Goal: Task Accomplishment & Management: Complete application form

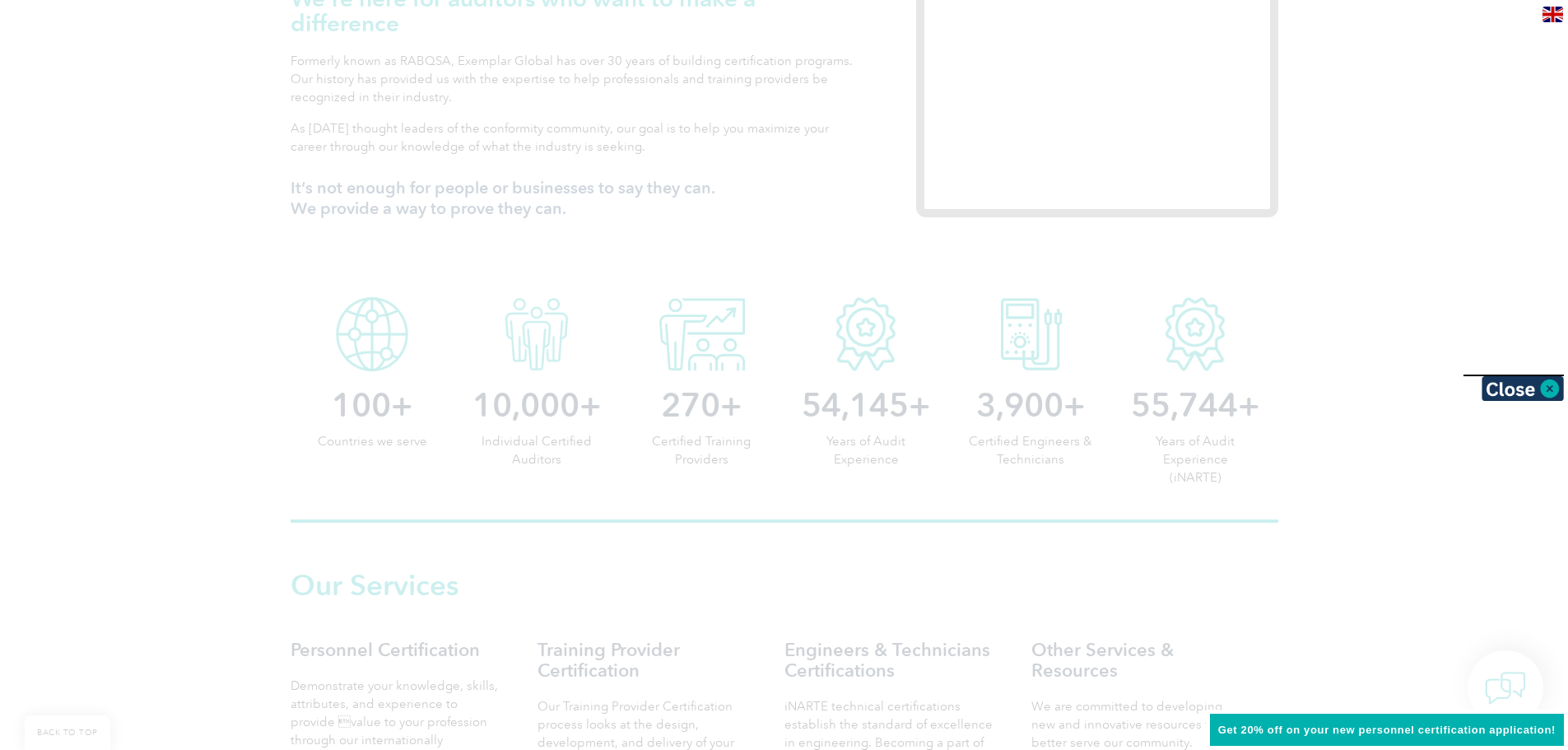
scroll to position [823, 0]
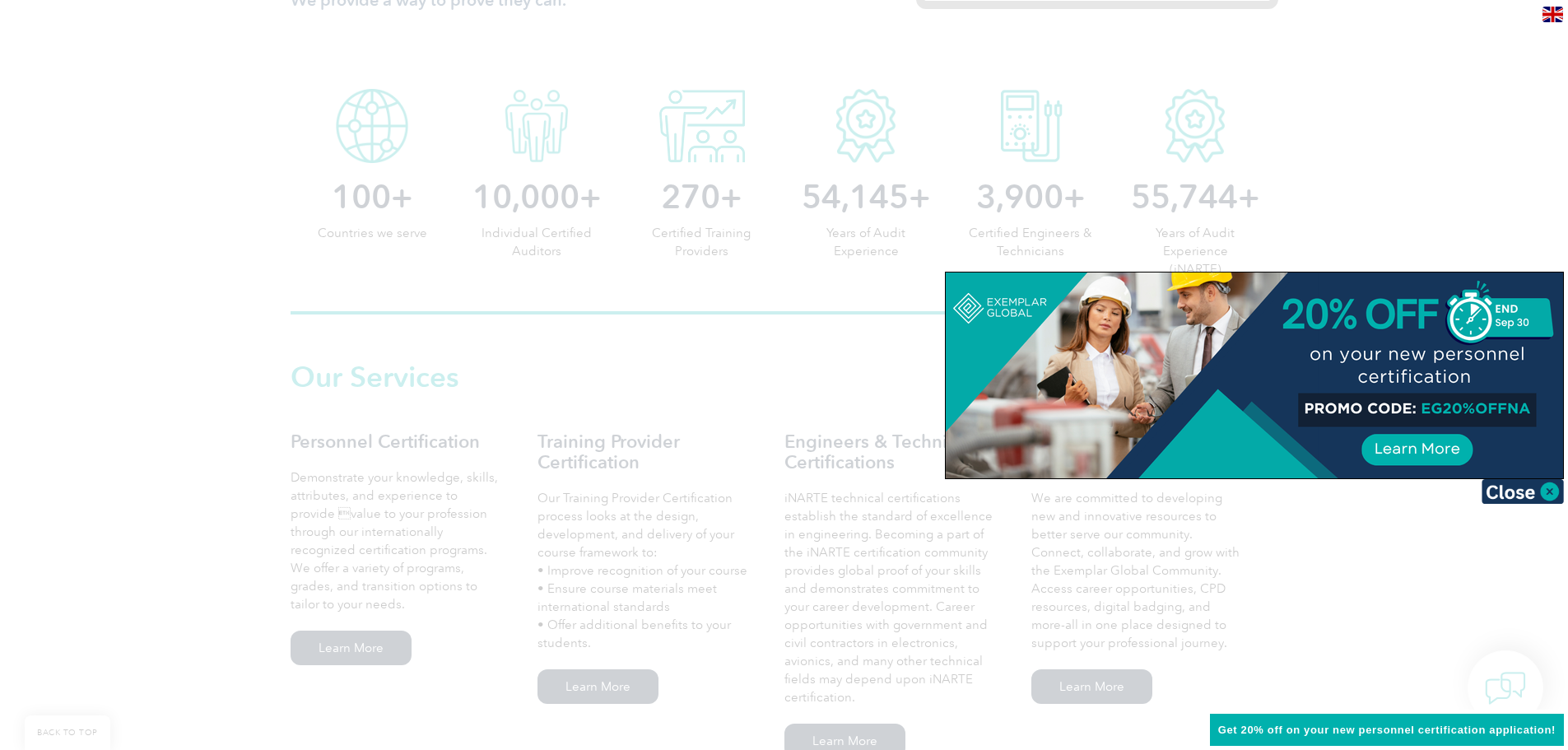
click at [192, 398] on div at bounding box center [784, 375] width 1568 height 750
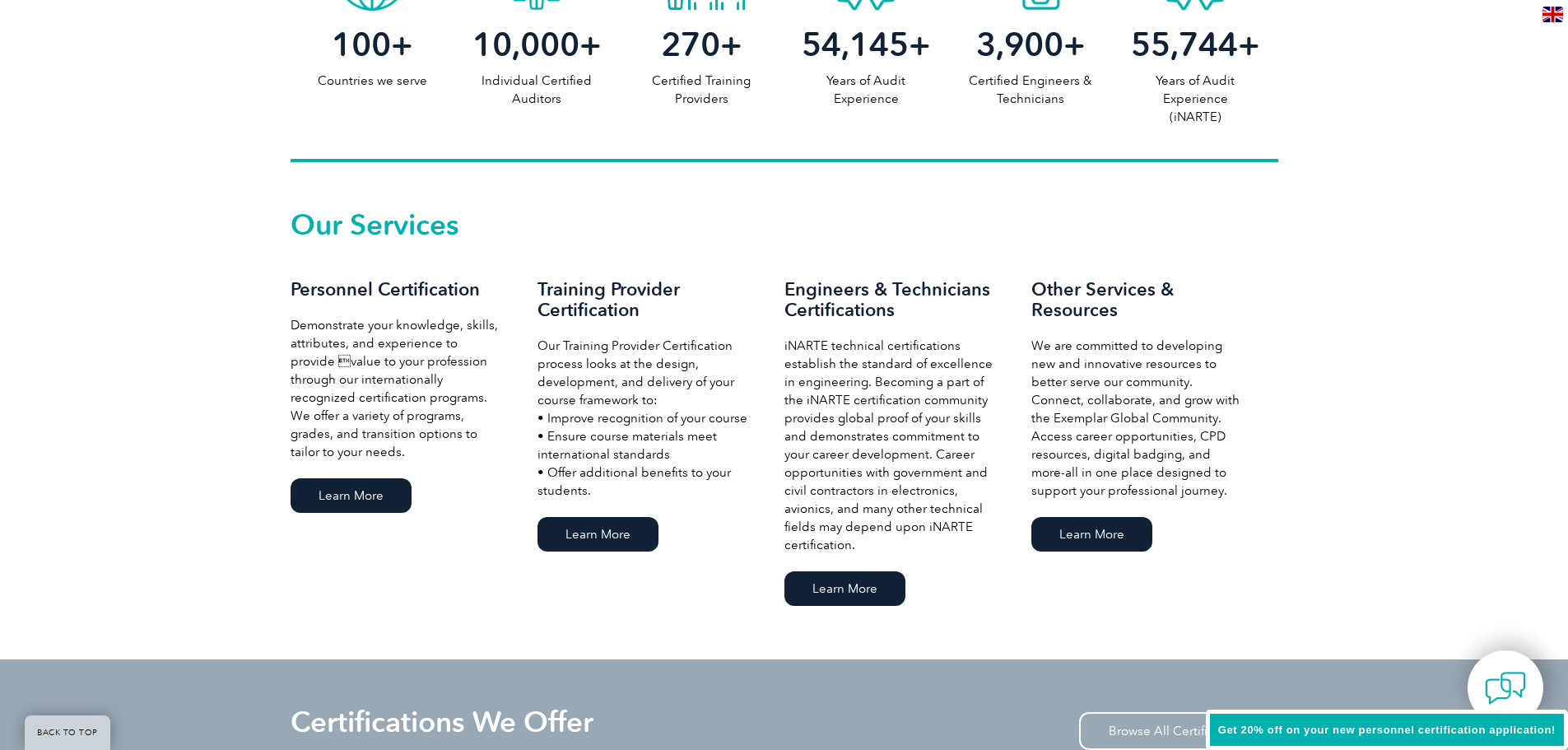
scroll to position [988, 0]
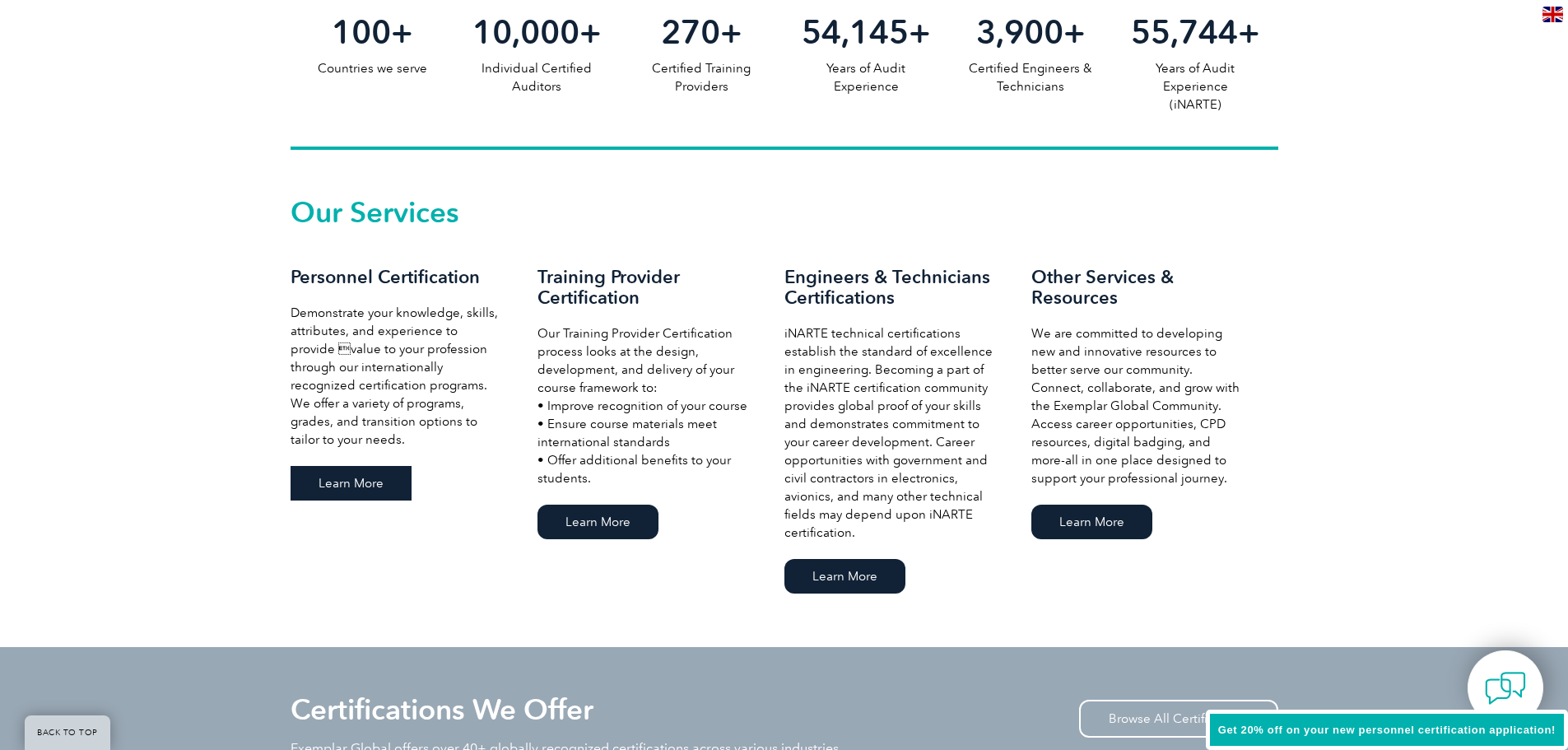
click at [368, 481] on link "Learn More" at bounding box center [351, 483] width 121 height 34
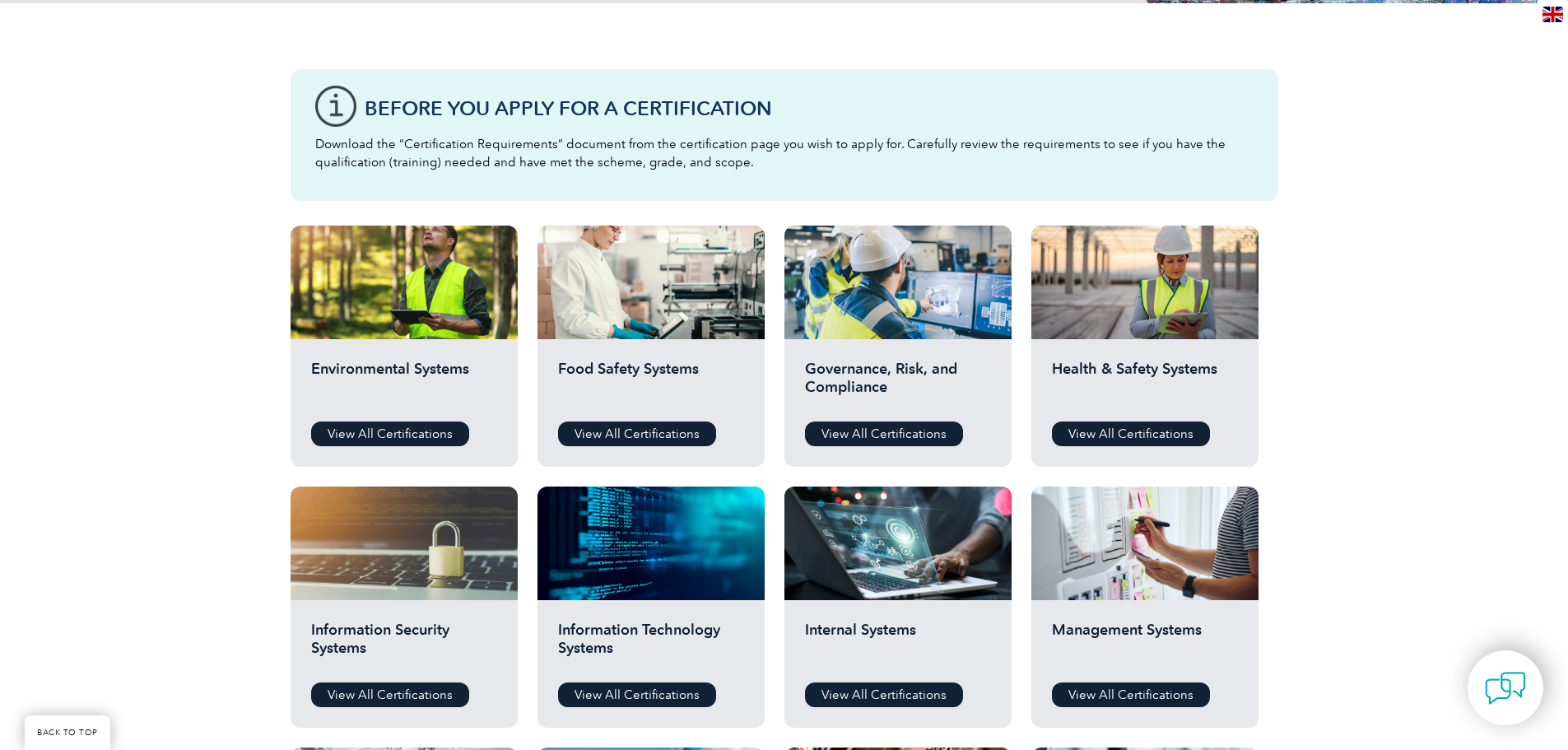
scroll to position [330, 0]
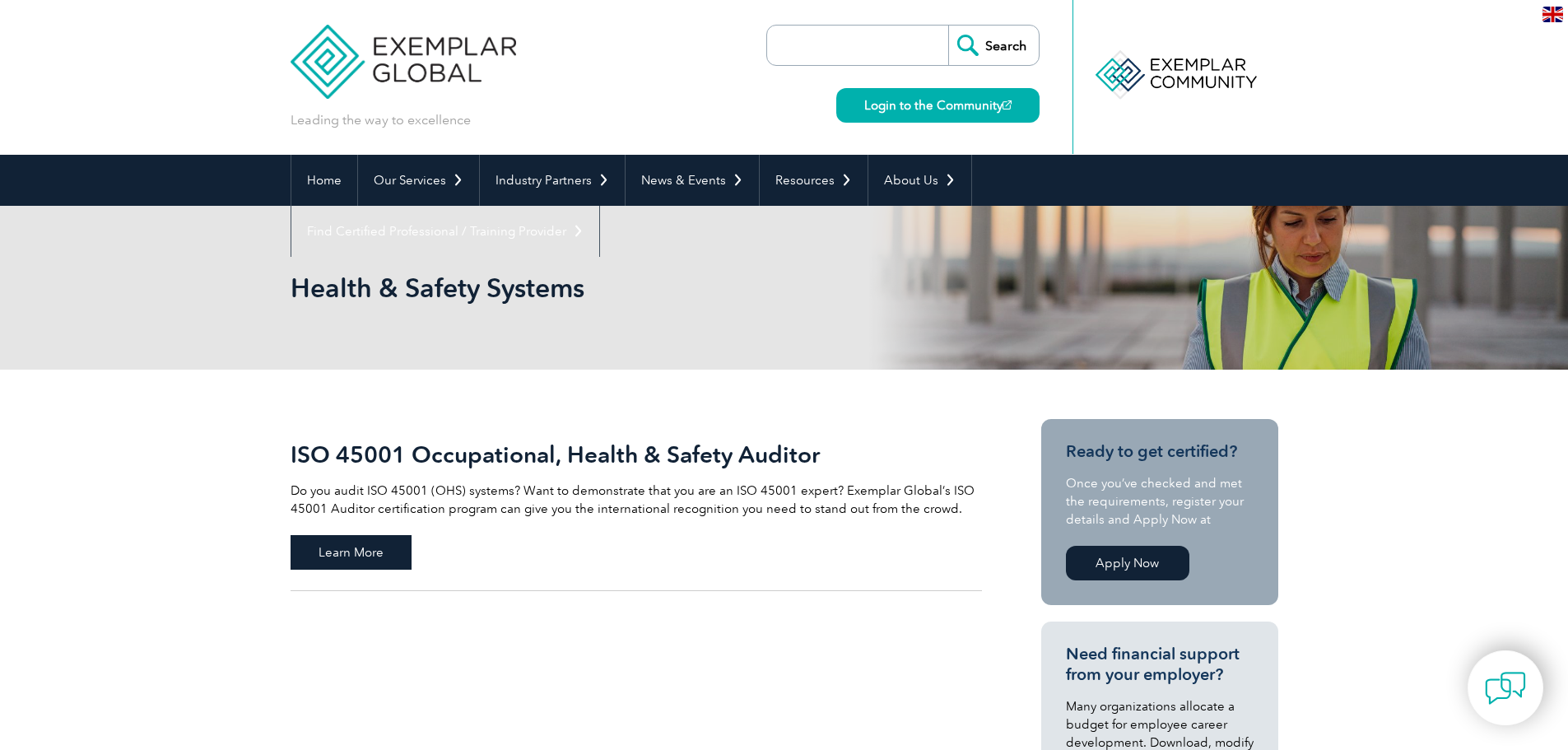
click at [338, 554] on span "Learn More" at bounding box center [351, 552] width 121 height 34
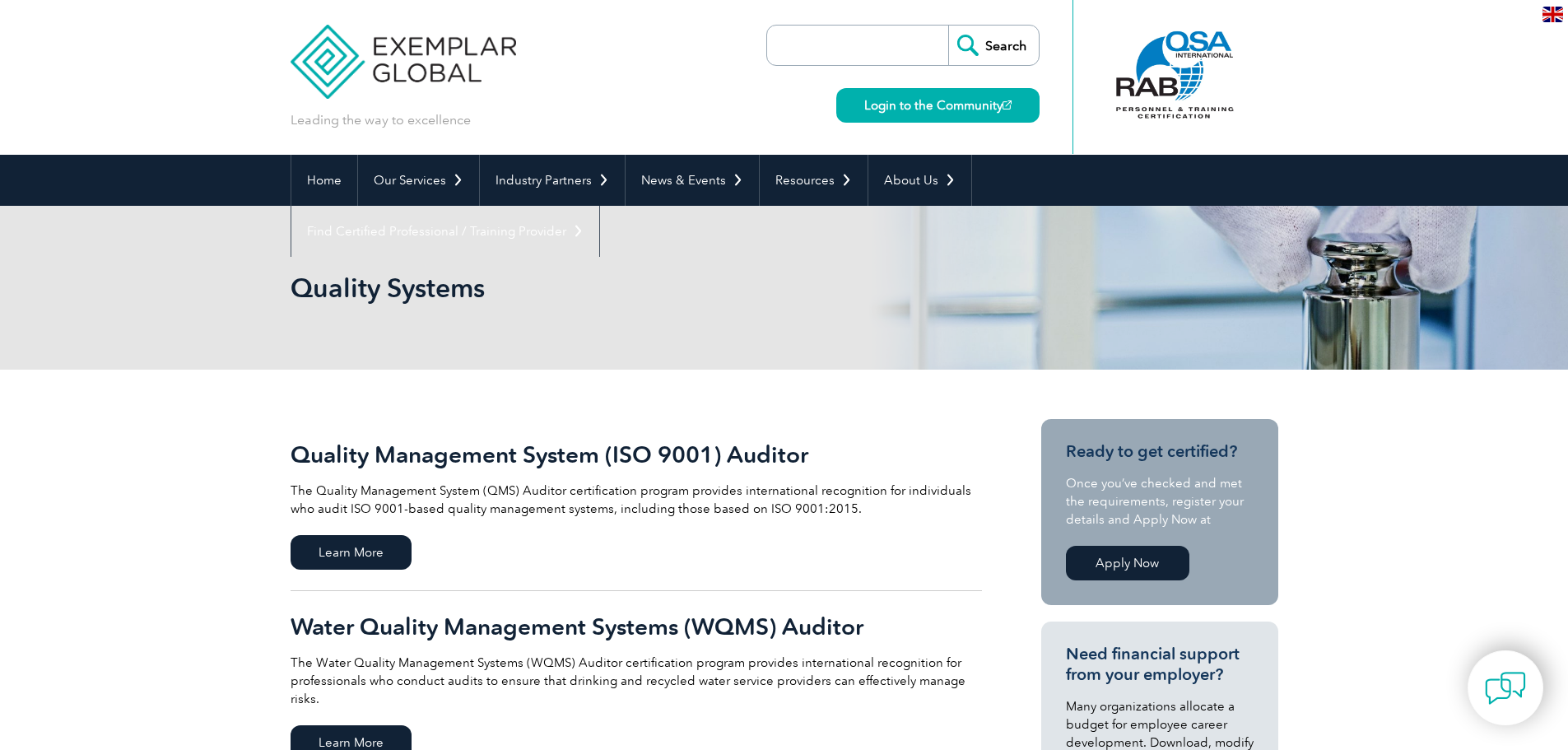
click at [358, 536] on span "Learn More" at bounding box center [351, 552] width 121 height 34
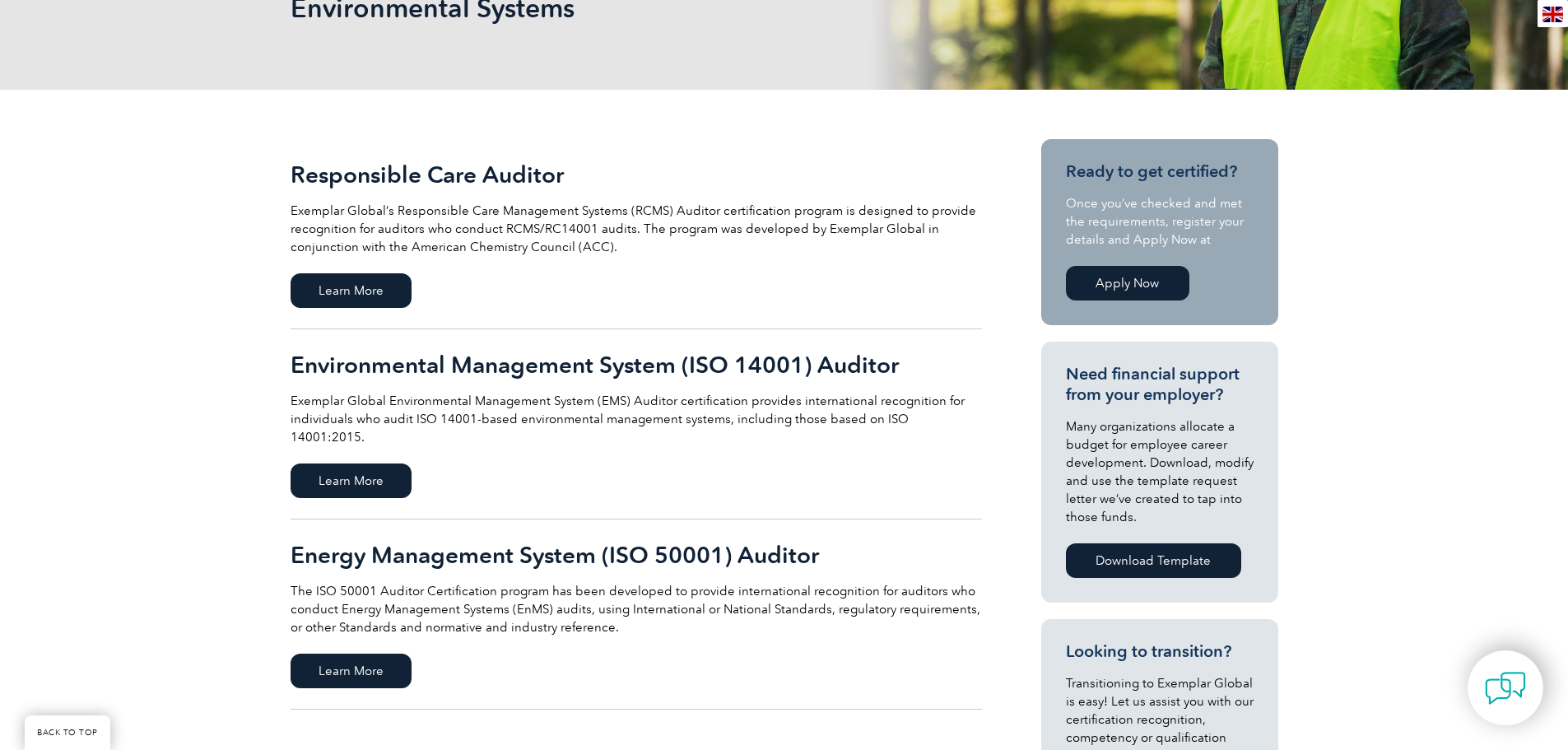
scroll to position [330, 0]
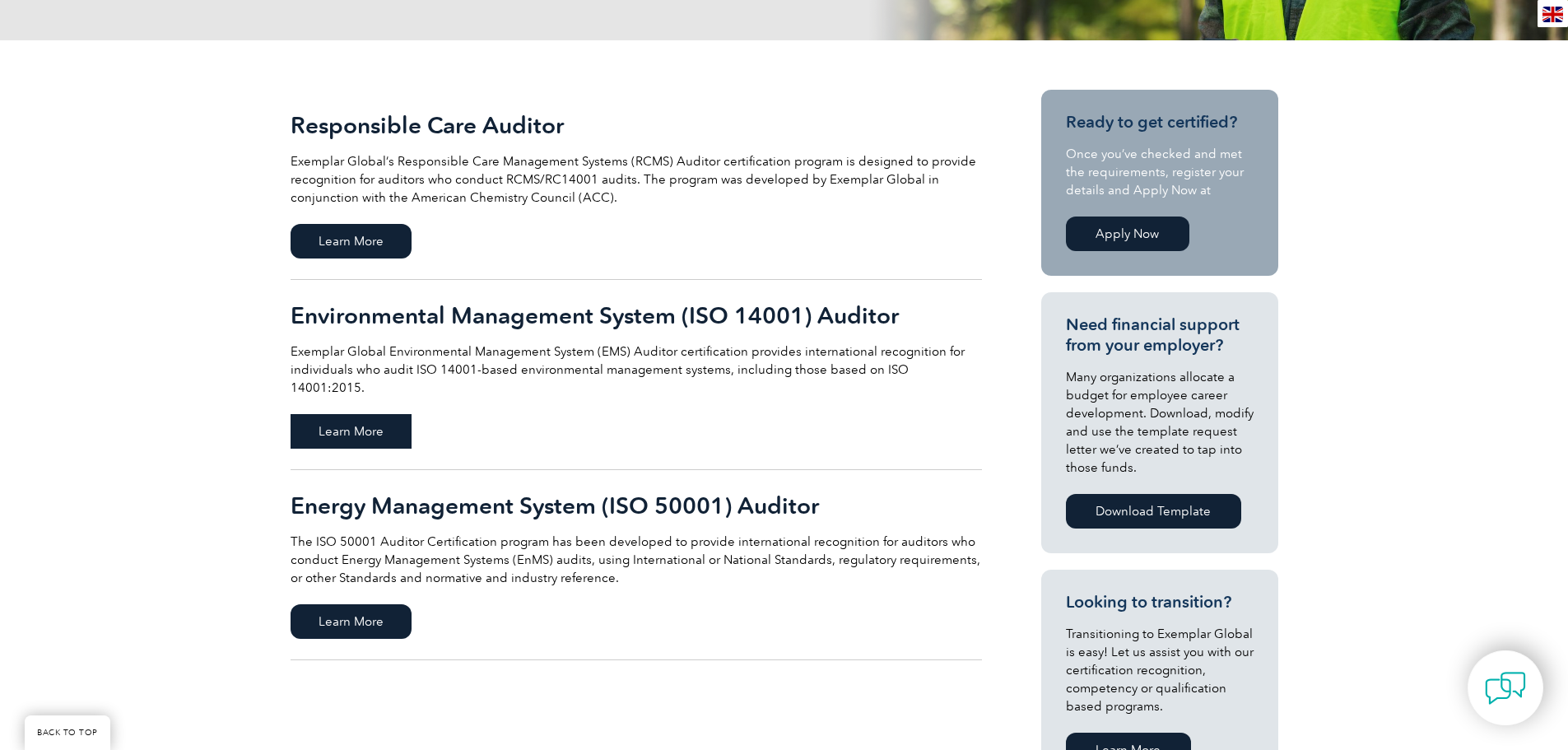
click at [372, 416] on span "Learn More" at bounding box center [351, 431] width 121 height 34
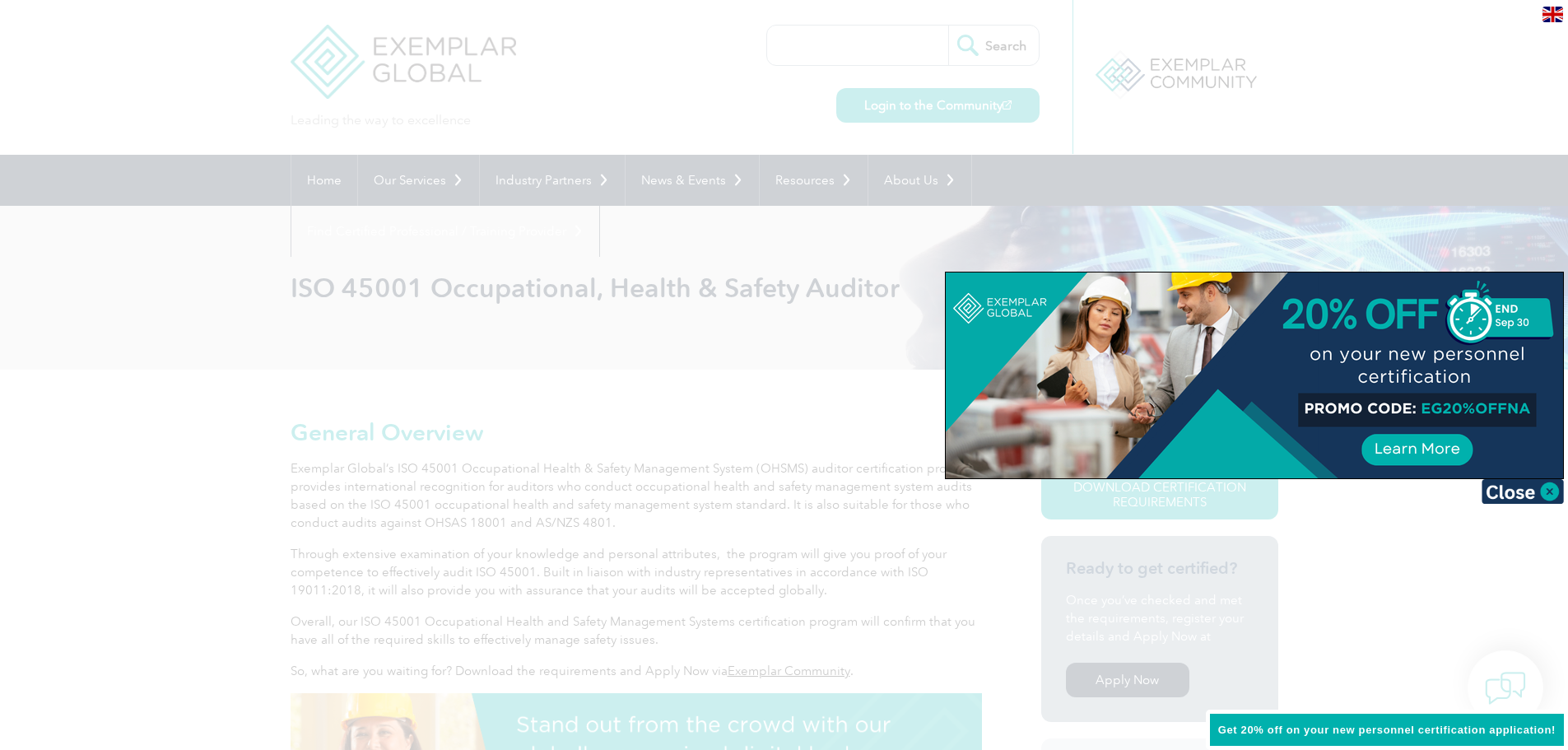
click at [1525, 475] on div at bounding box center [1254, 375] width 617 height 206
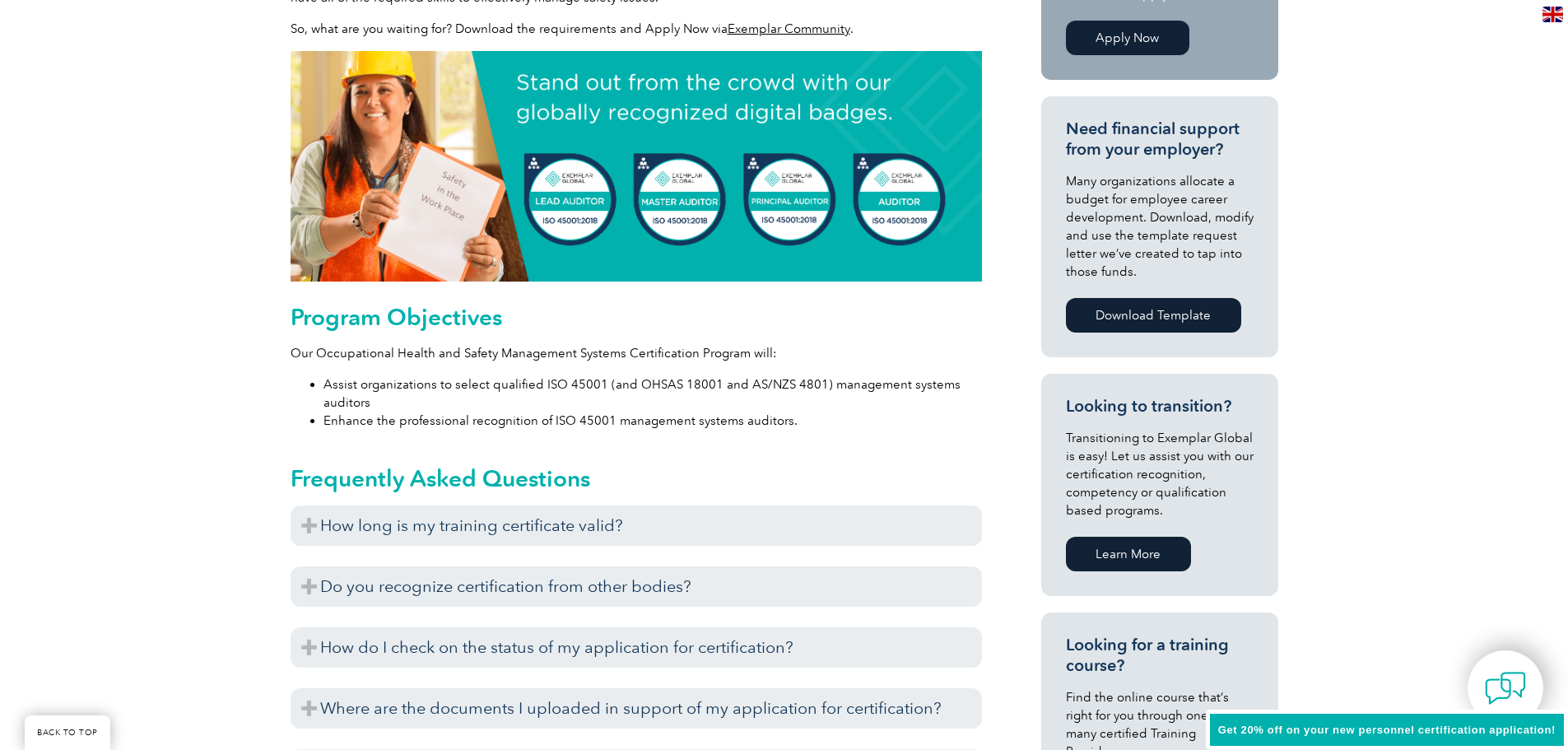
scroll to position [658, 0]
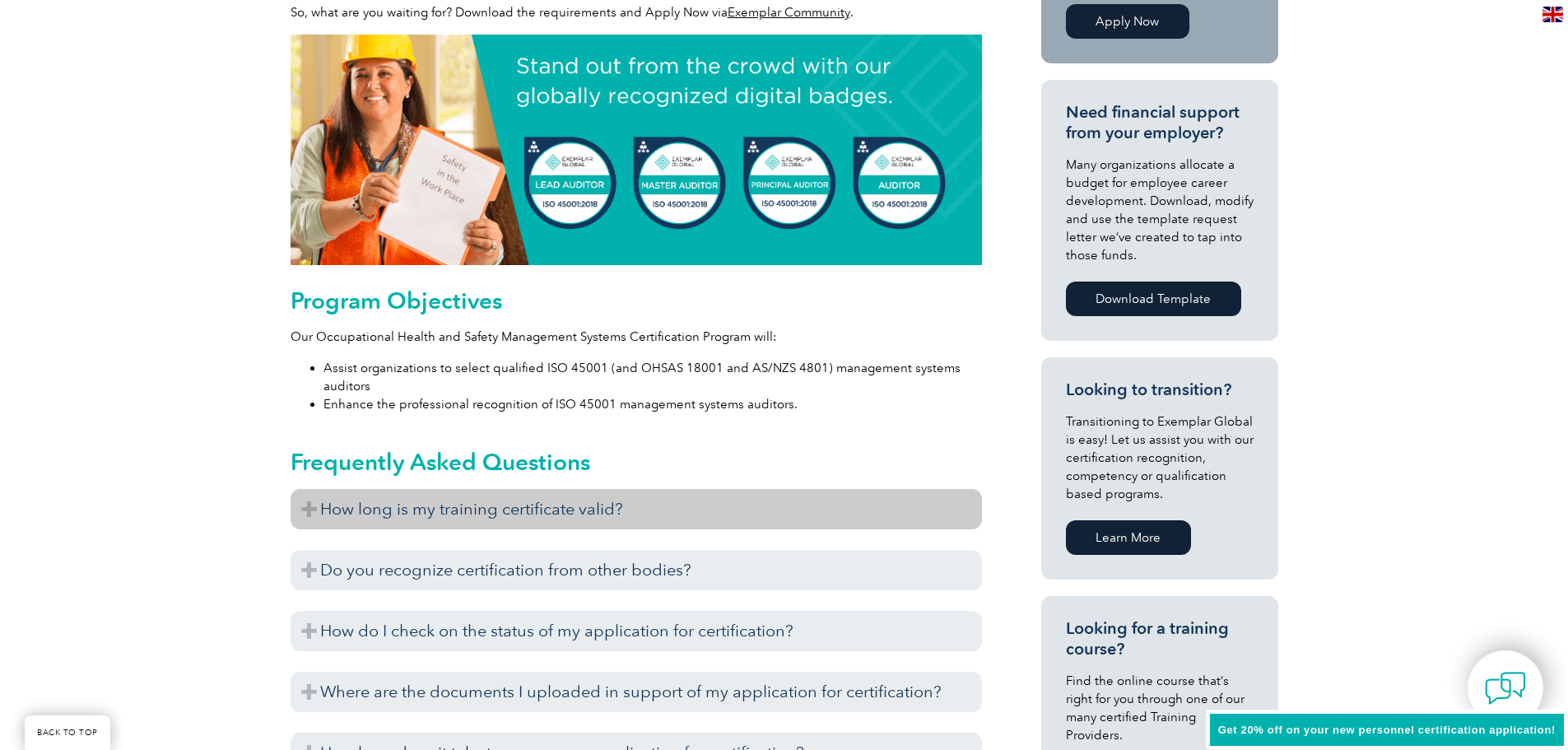
click at [327, 499] on h3 "How long is my training certificate valid?" at bounding box center [636, 509] width 691 height 41
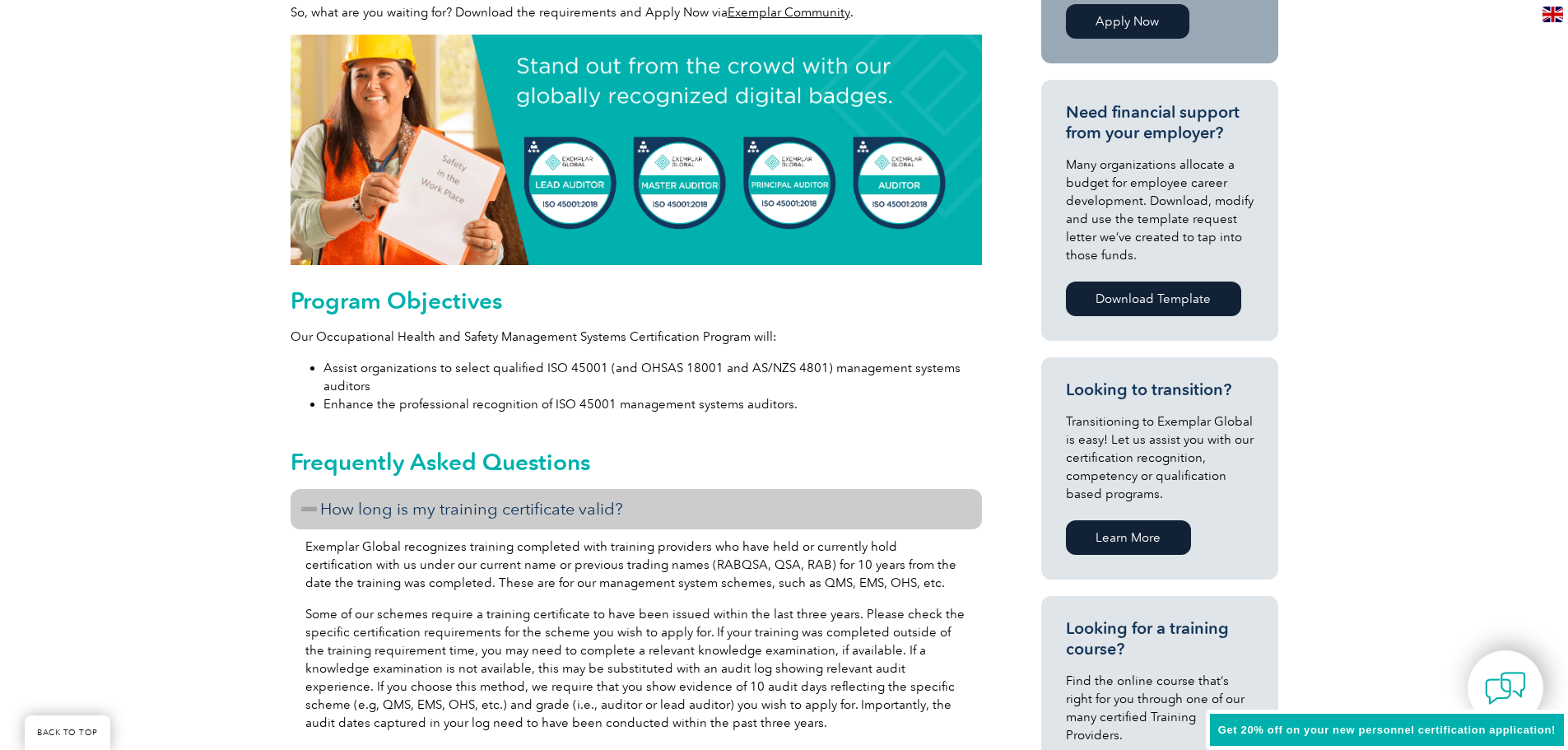
click at [308, 509] on h3 "How long is my training certificate valid?" at bounding box center [636, 509] width 691 height 41
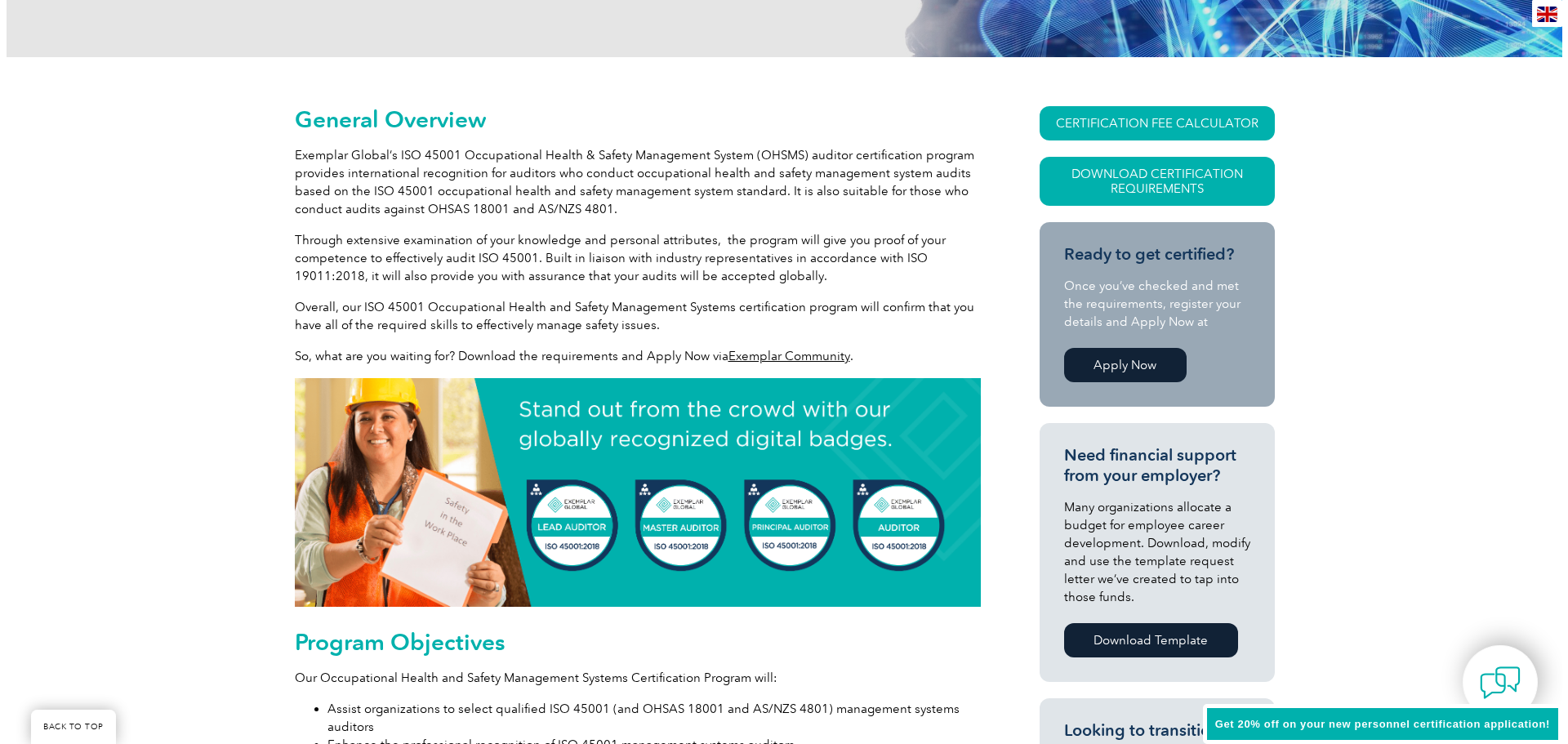
scroll to position [309, 0]
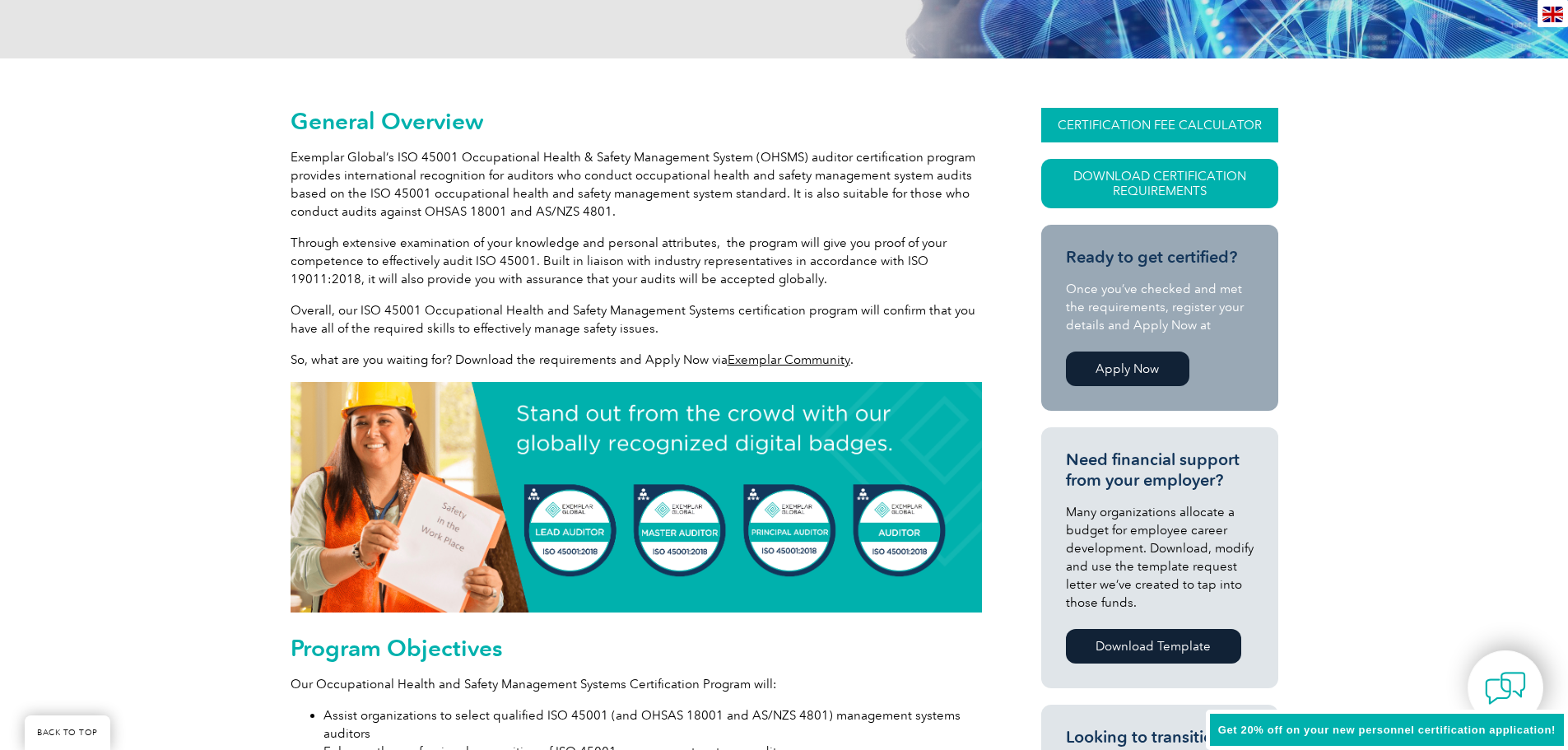
click at [1198, 118] on link "CERTIFICATION FEE CALCULATOR" at bounding box center [1159, 125] width 237 height 34
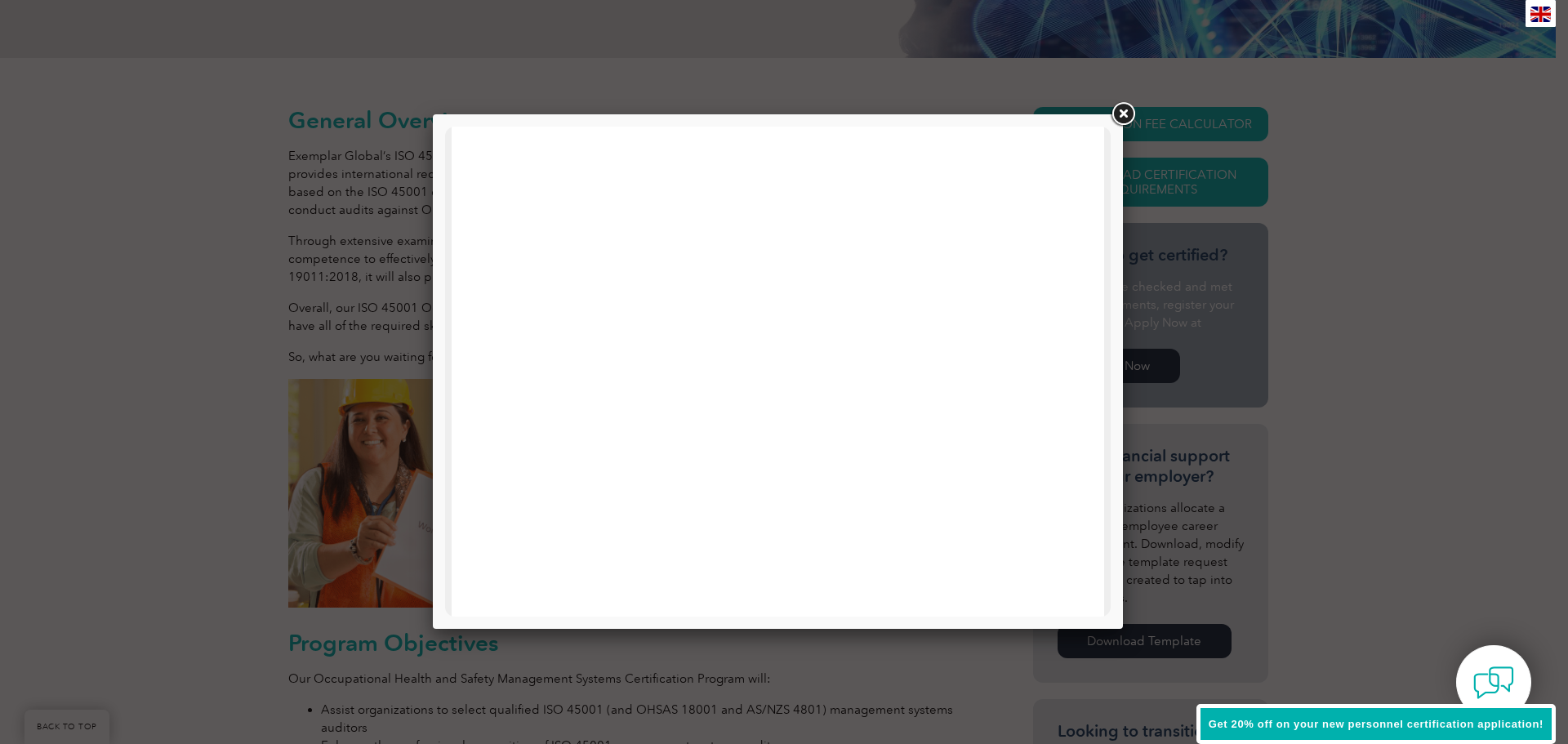
scroll to position [163, 0]
click at [1118, 113] on link at bounding box center [1123, 114] width 29 height 29
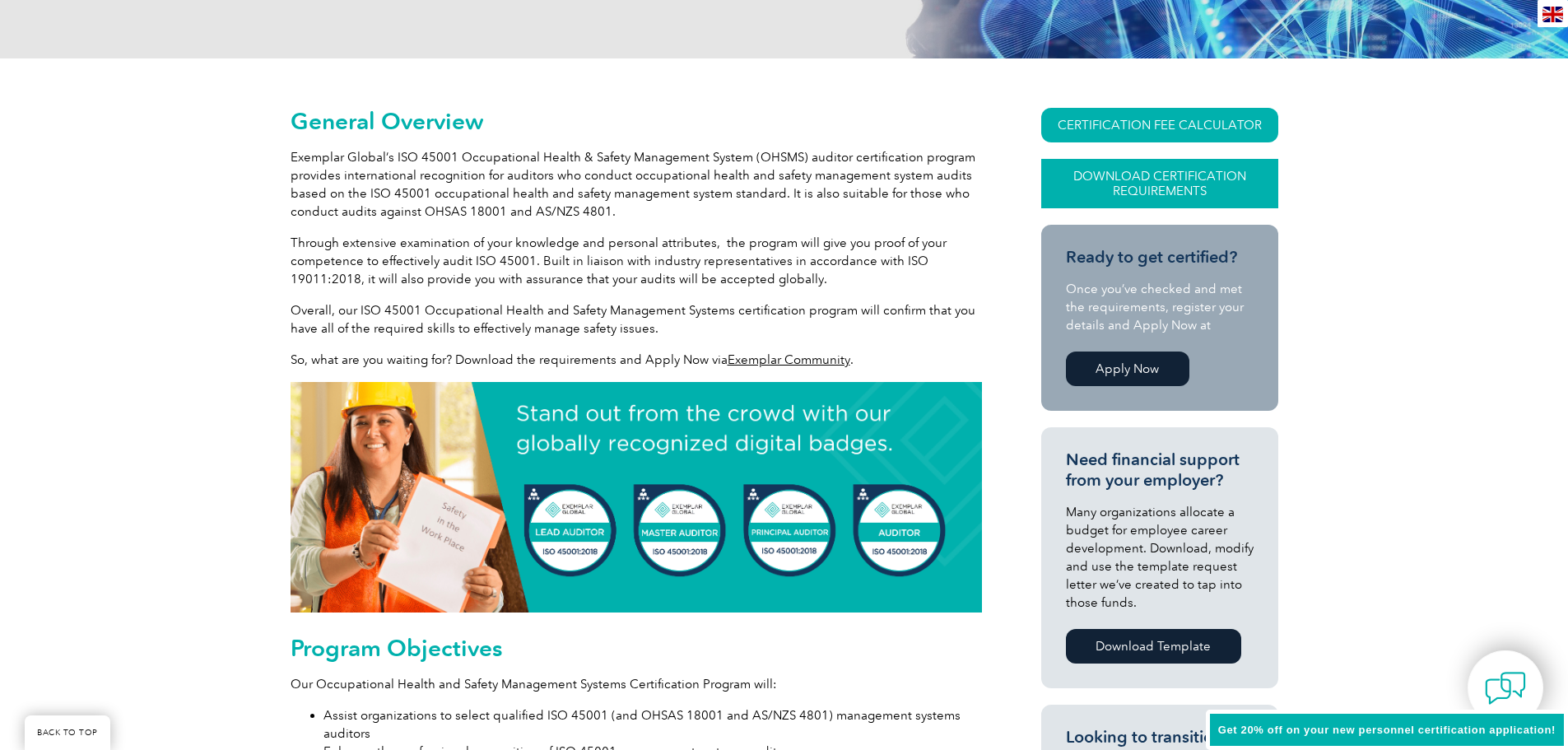
click at [1128, 177] on link "Download Certification Requirements" at bounding box center [1159, 183] width 237 height 50
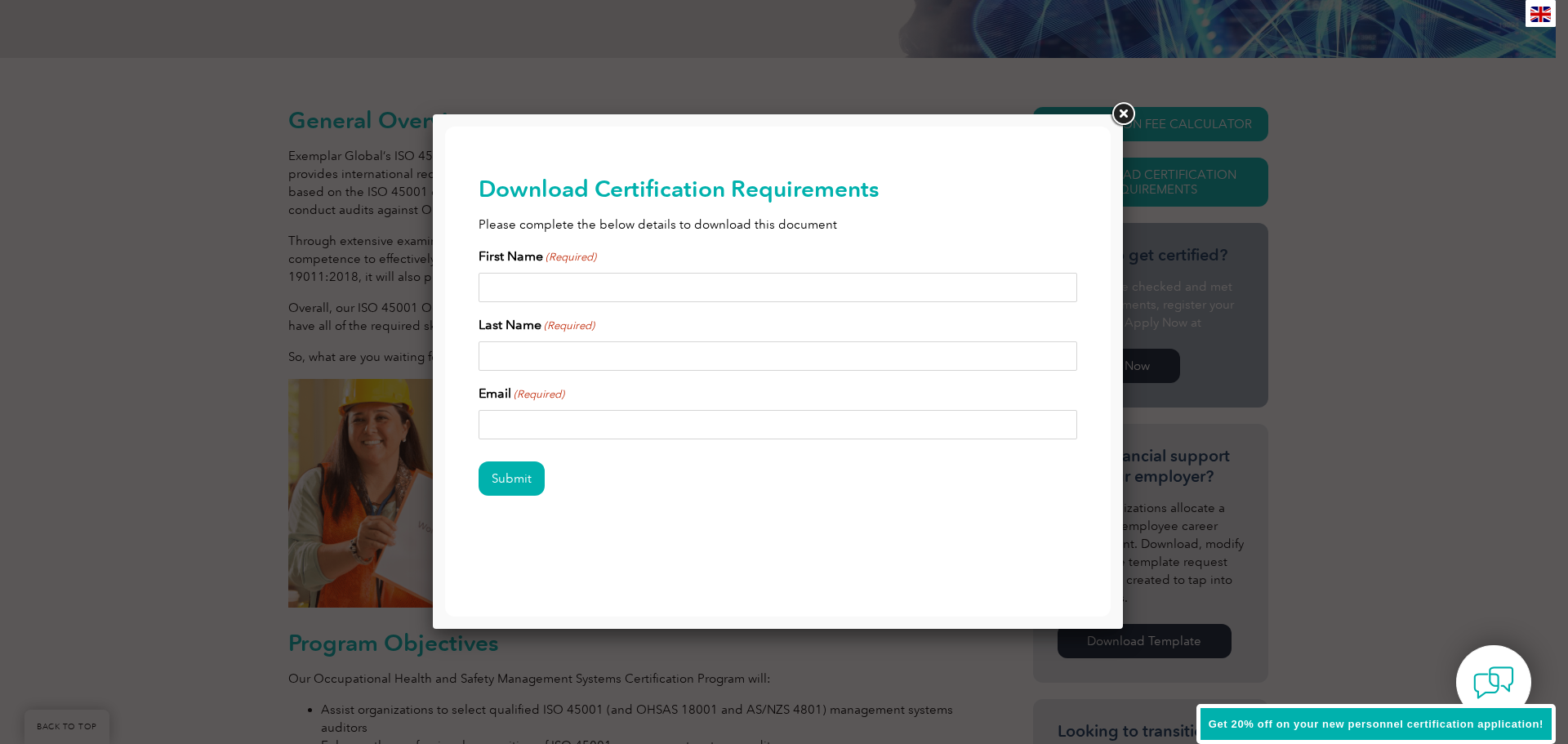
scroll to position [0, 0]
click at [667, 288] on input "First Name (Required)" at bounding box center [778, 287] width 600 height 29
type input "Tenielle"
type input "Knox"
type input "Tenielles@hotmail.com"
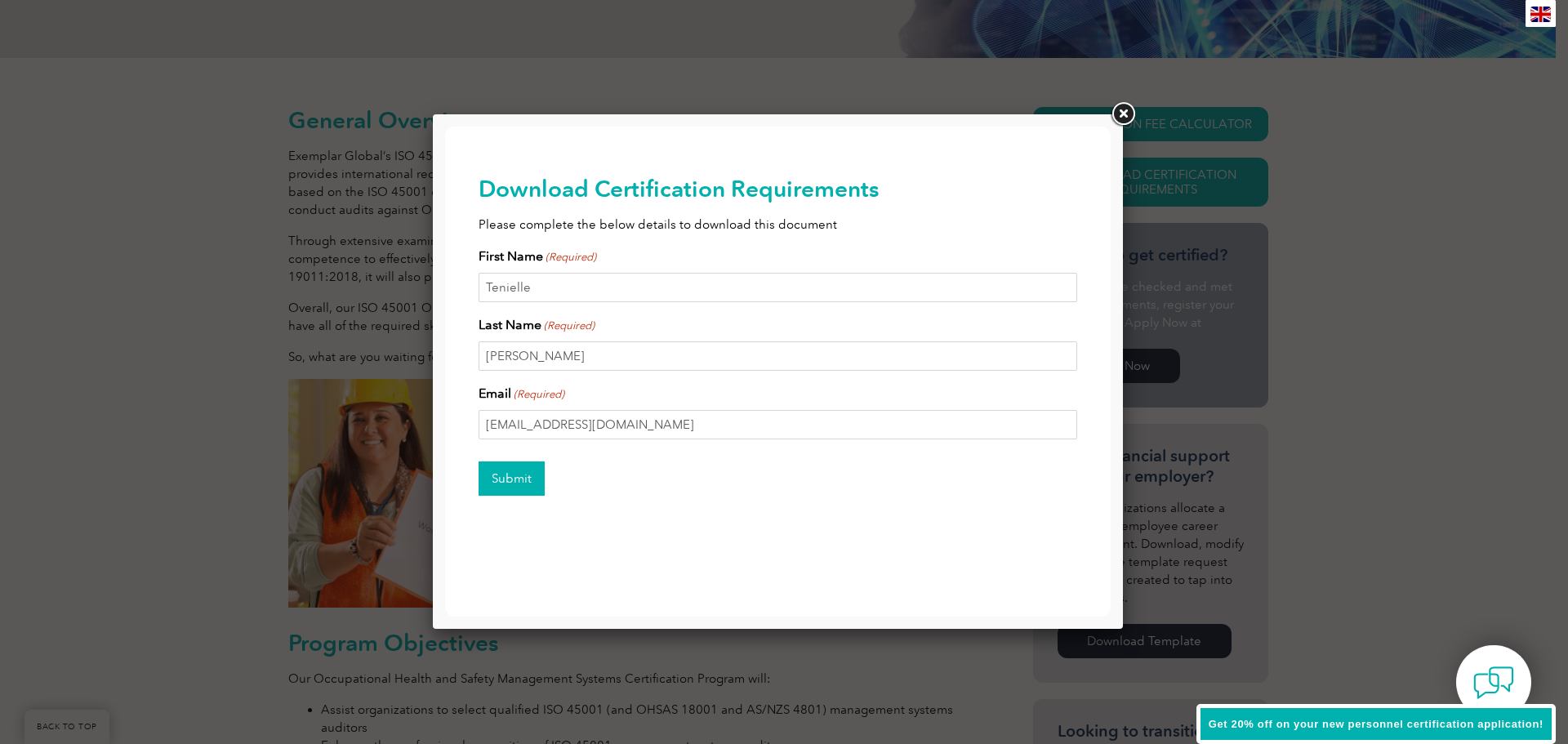
click at [509, 479] on input "Submit" at bounding box center [512, 479] width 66 height 34
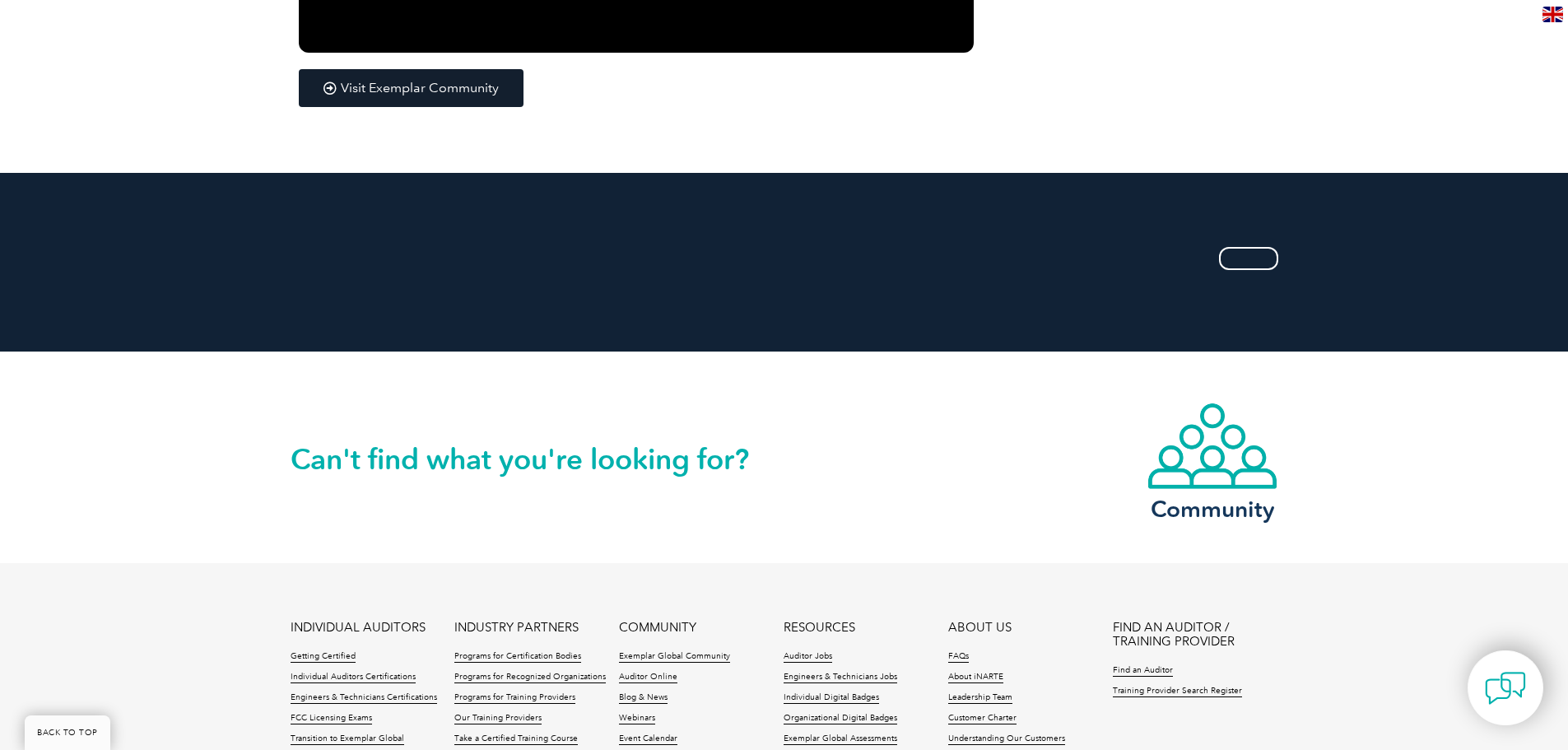
scroll to position [2881, 0]
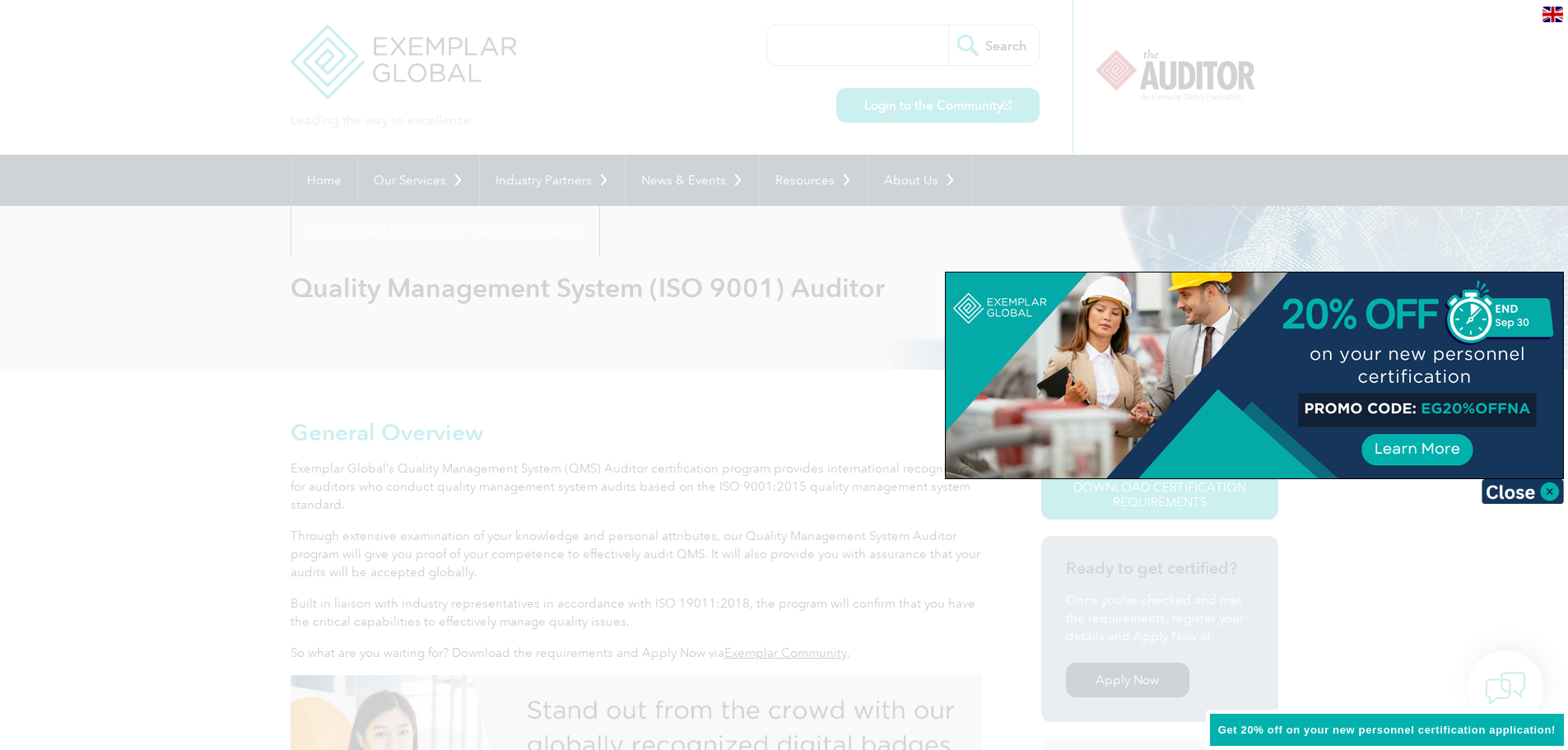
click at [1144, 216] on div at bounding box center [784, 375] width 1568 height 750
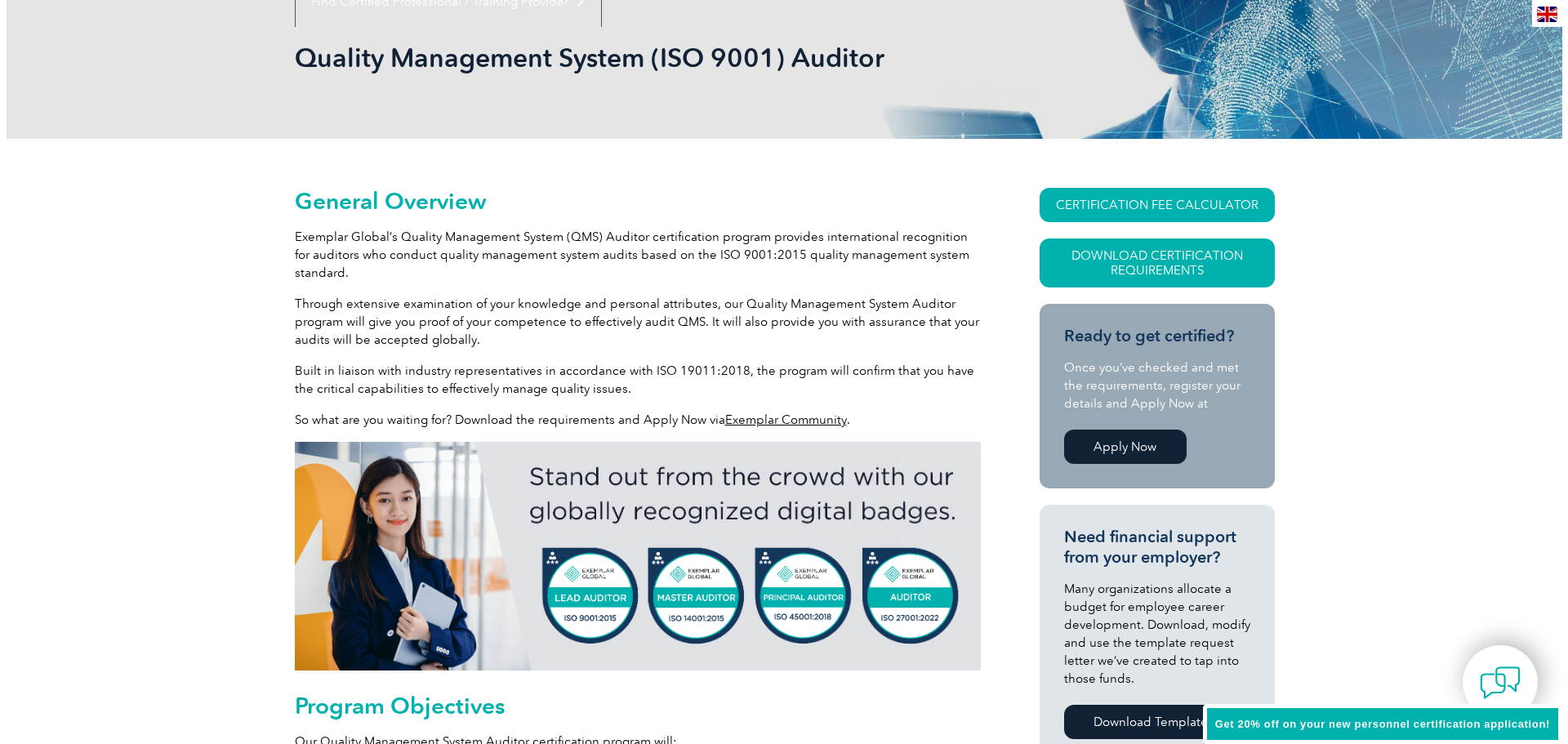
scroll to position [245, 0]
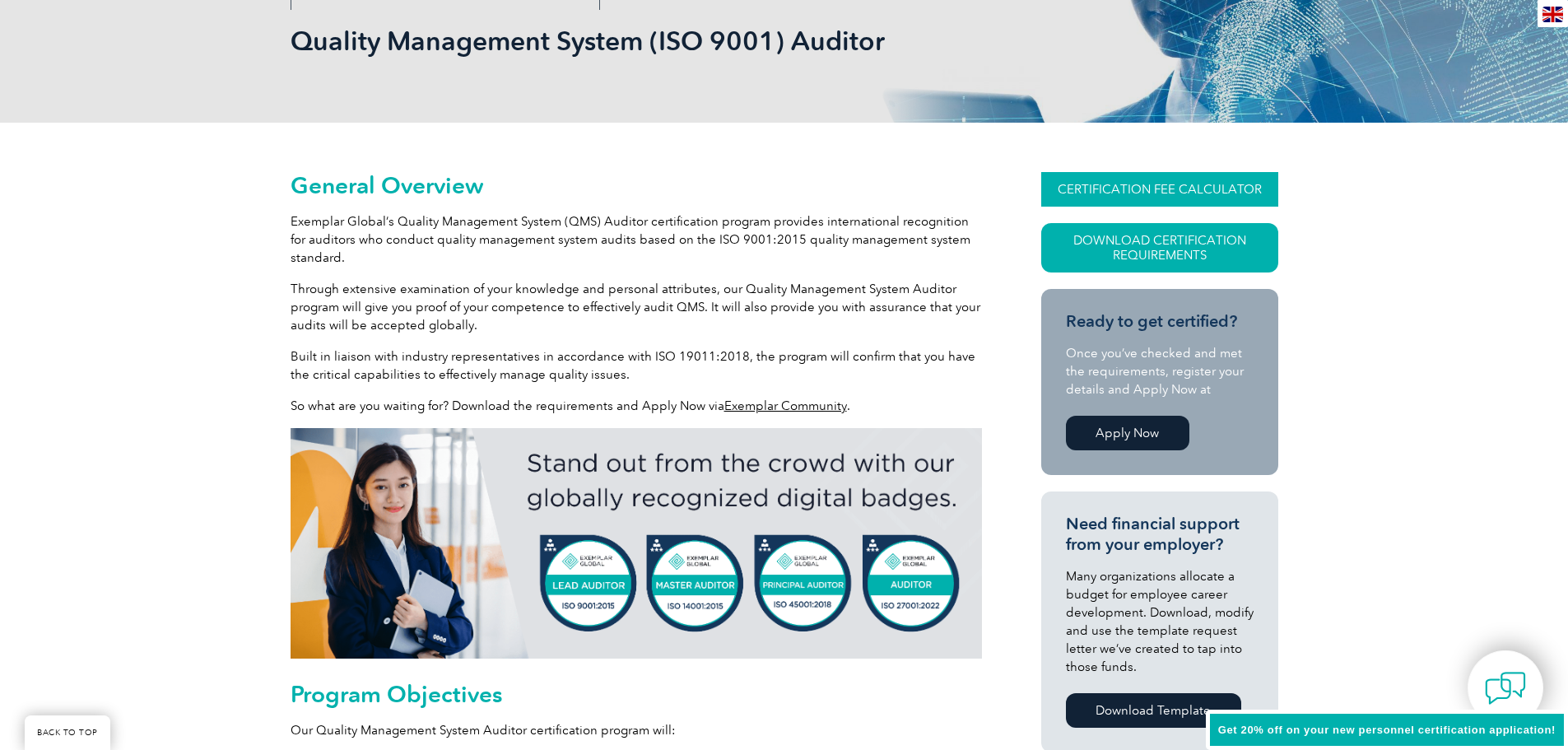
click at [1169, 188] on link "CERTIFICATION FEE CALCULATOR" at bounding box center [1159, 189] width 237 height 34
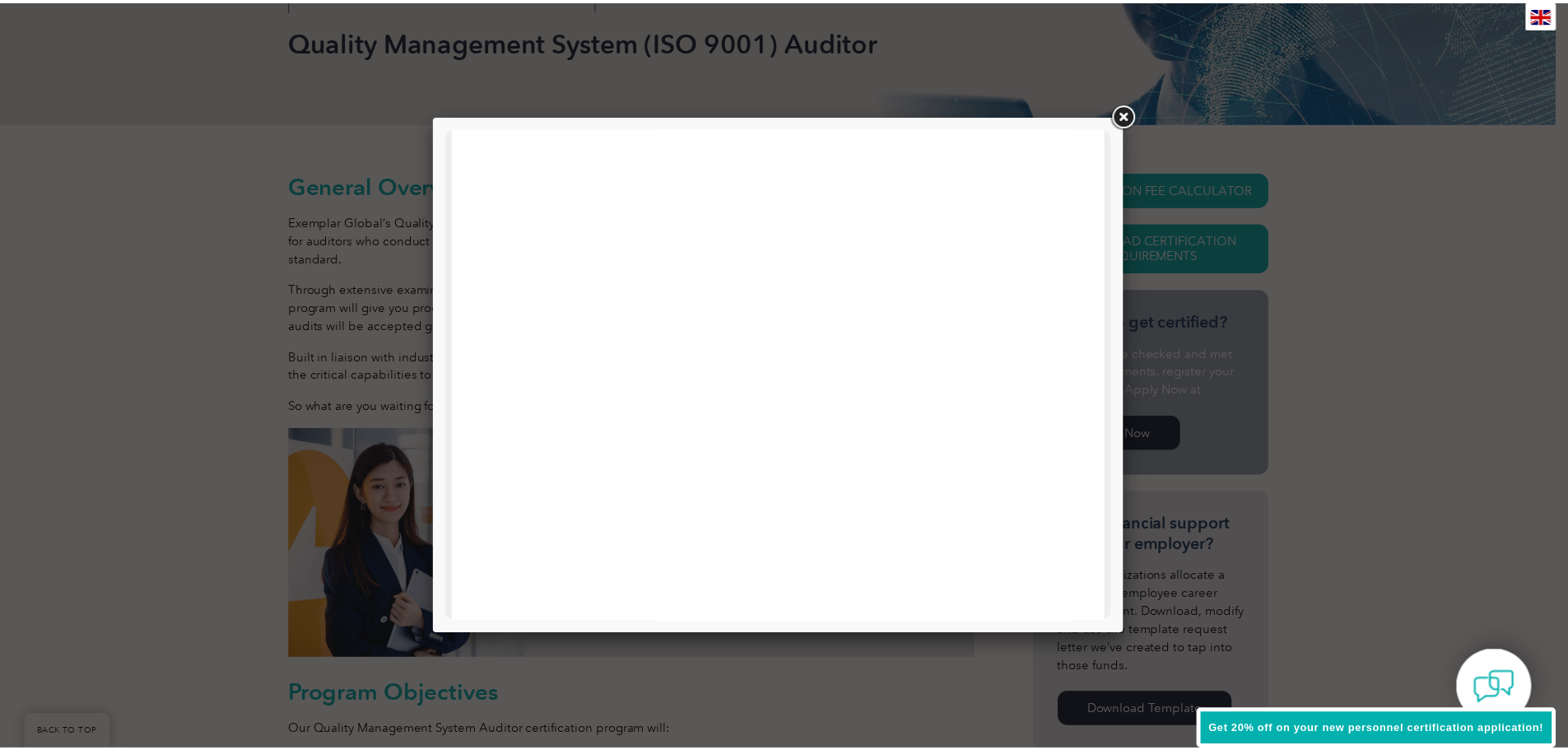
scroll to position [330, 0]
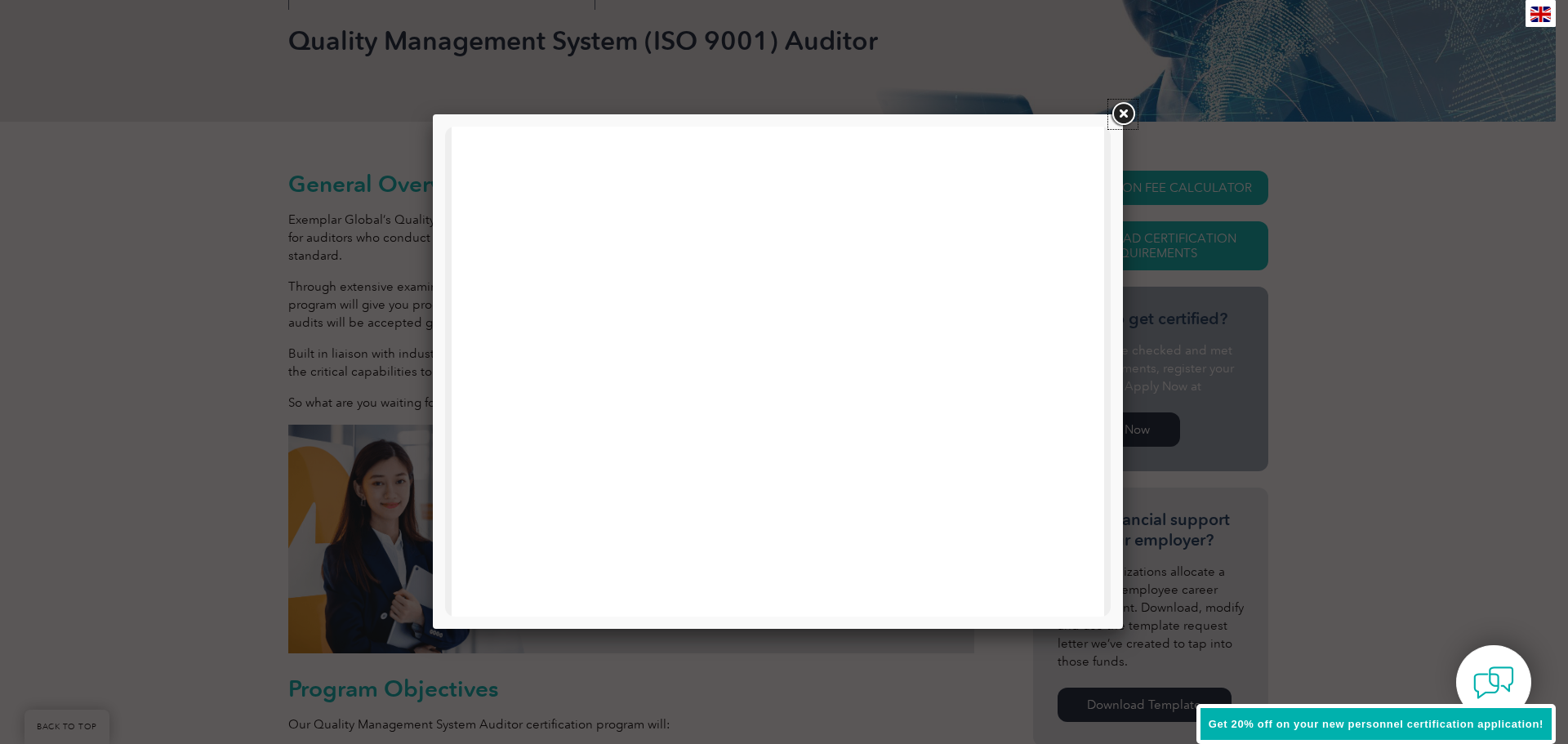
drag, startPoint x: 1123, startPoint y: 119, endPoint x: 1114, endPoint y: 86, distance: 34.2
click at [1123, 119] on link at bounding box center [1123, 114] width 29 height 29
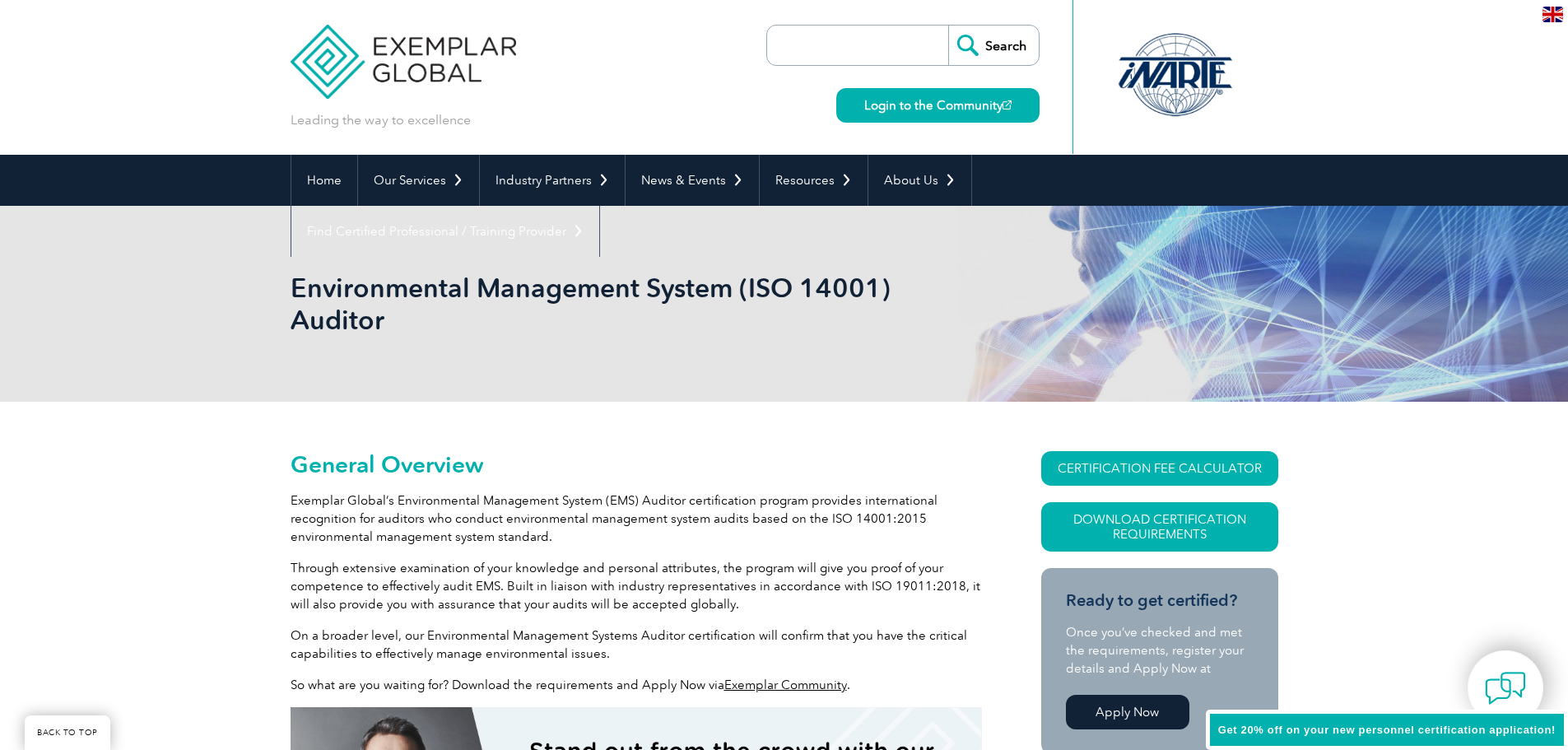
scroll to position [230, 0]
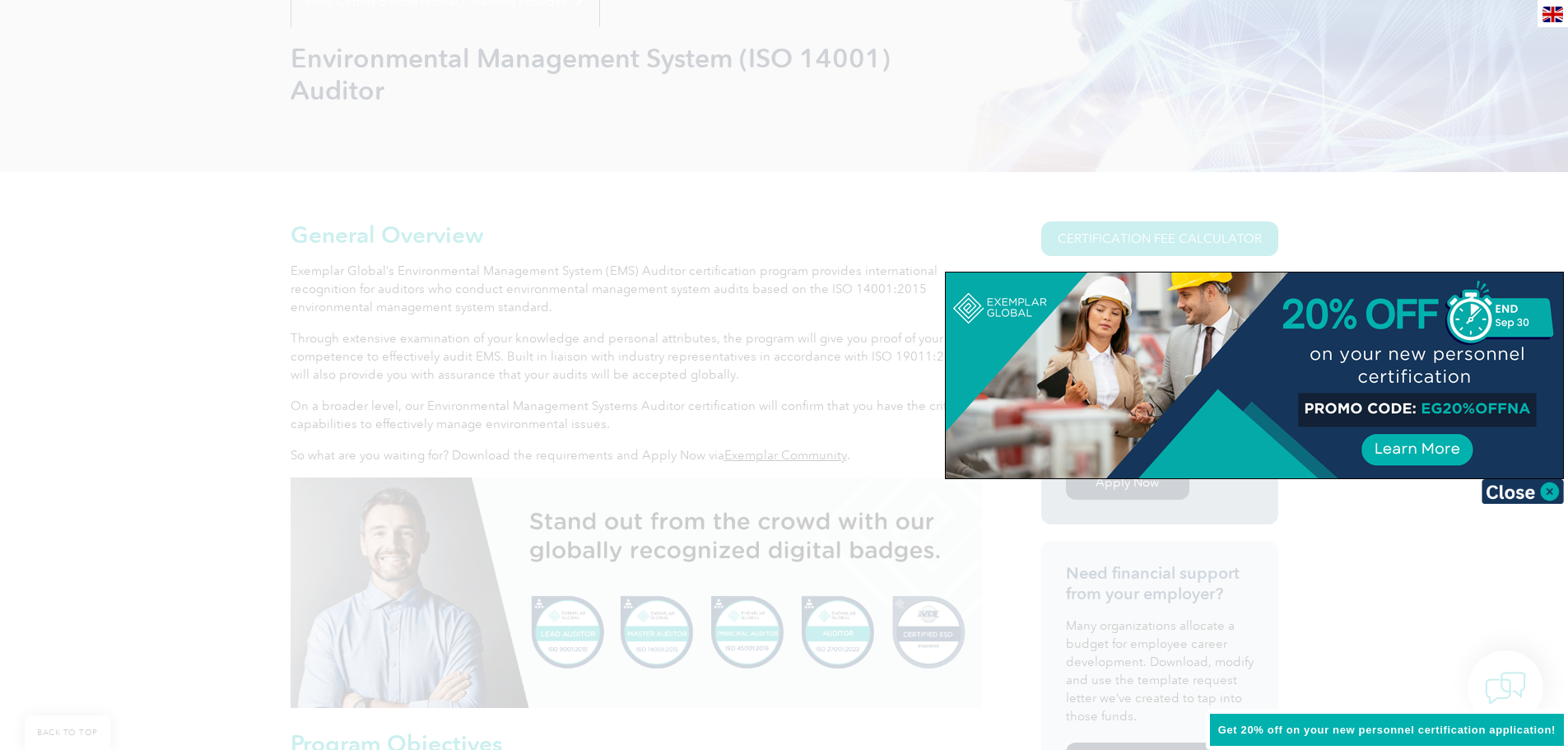
click at [862, 191] on div at bounding box center [784, 375] width 1568 height 750
